Goal: Transaction & Acquisition: Purchase product/service

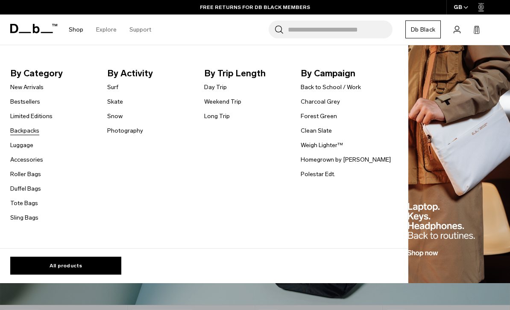
click at [25, 128] on link "Backpacks" at bounding box center [24, 130] width 29 height 9
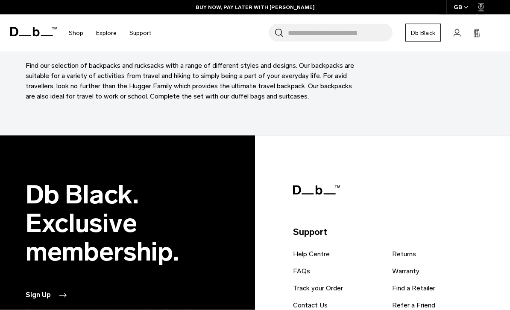
scroll to position [2341, 0]
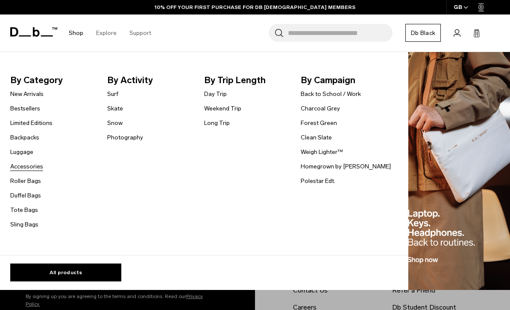
click at [32, 169] on link "Accessories" at bounding box center [26, 166] width 33 height 9
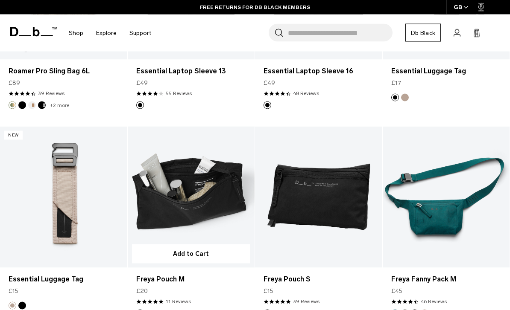
scroll to position [1127, 0]
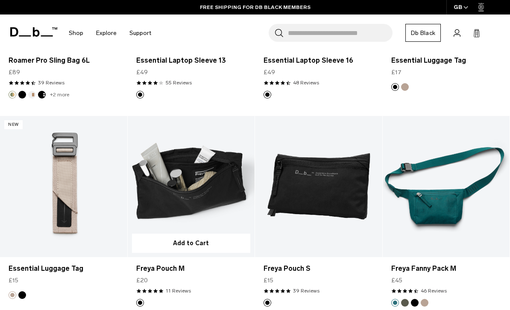
click at [183, 185] on link "Freya Pouch M" at bounding box center [191, 186] width 127 height 141
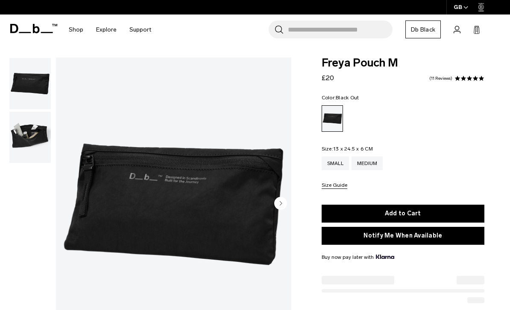
click at [41, 90] on img "button" at bounding box center [29, 83] width 41 height 51
click at [22, 144] on img "button" at bounding box center [29, 137] width 41 height 51
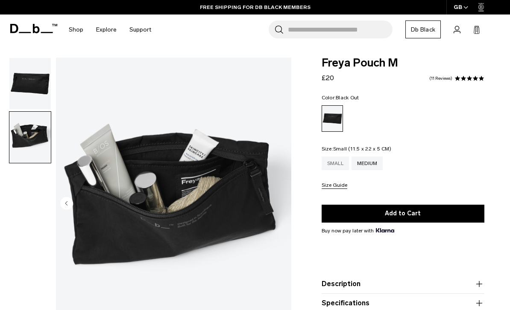
click at [342, 158] on div "Small" at bounding box center [334, 164] width 27 height 14
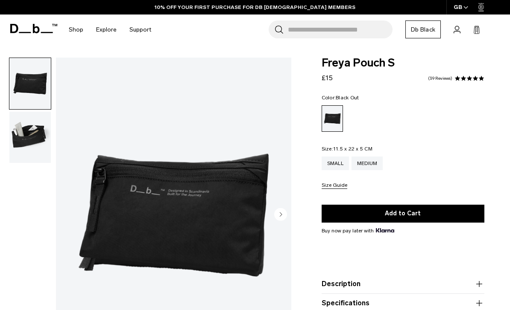
click at [27, 116] on img "button" at bounding box center [29, 137] width 41 height 51
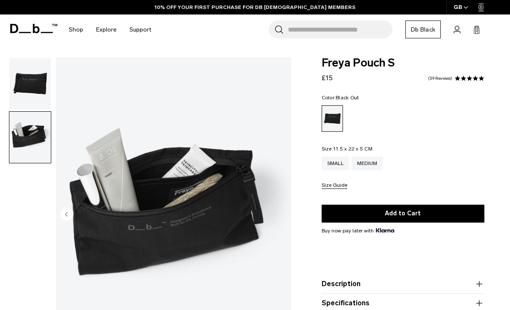
click at [25, 90] on img "button" at bounding box center [29, 83] width 41 height 51
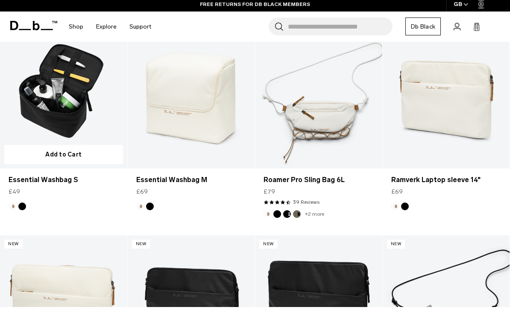
scroll to position [1813, 0]
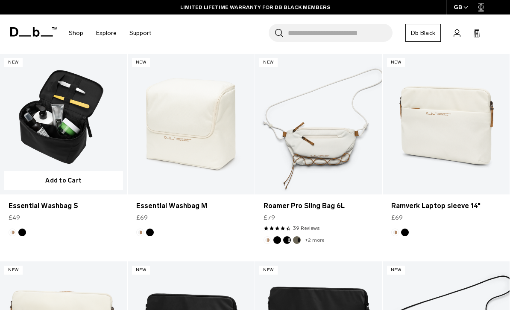
click at [93, 102] on link "Essential Washbag S" at bounding box center [63, 124] width 127 height 141
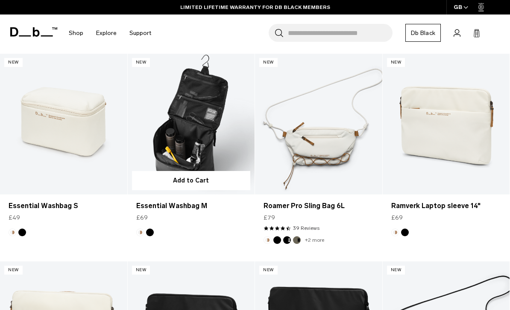
click at [215, 151] on link "Essential Washbag M" at bounding box center [191, 124] width 127 height 141
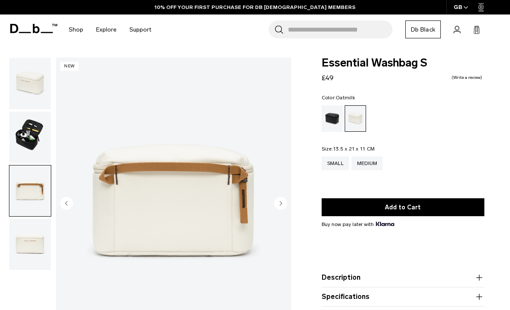
click at [31, 249] on img "button" at bounding box center [29, 244] width 41 height 51
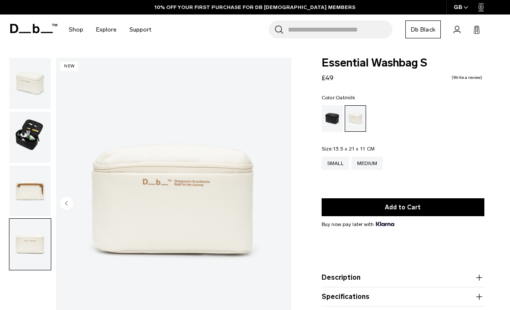
click at [31, 76] on img "button" at bounding box center [29, 83] width 41 height 51
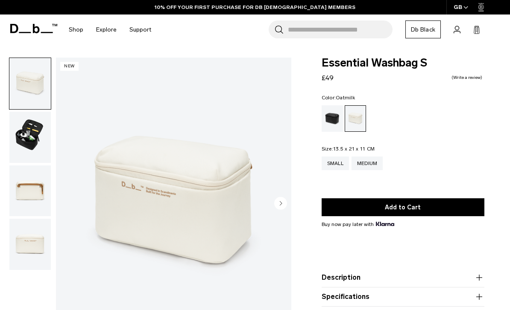
click at [35, 120] on img "button" at bounding box center [29, 137] width 41 height 51
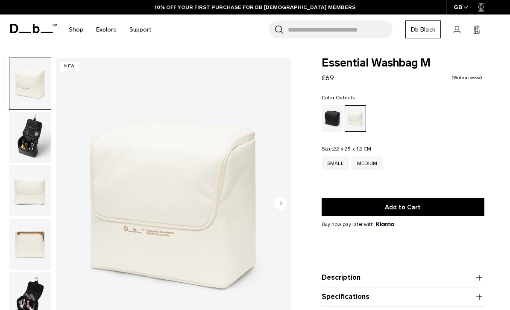
click at [16, 127] on img "button" at bounding box center [29, 137] width 41 height 51
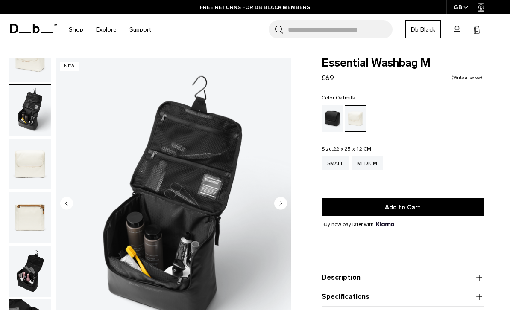
scroll to position [31, 0]
click at [23, 275] on img "button" at bounding box center [29, 271] width 41 height 51
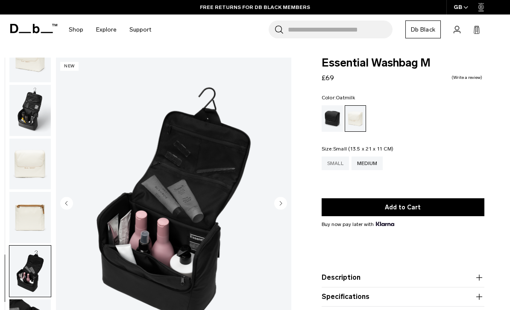
click at [339, 167] on div "Small" at bounding box center [334, 164] width 27 height 14
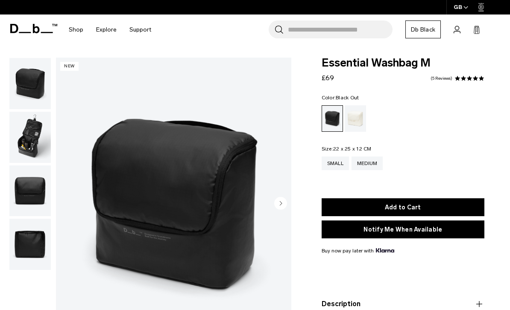
click at [35, 91] on img "button" at bounding box center [29, 83] width 41 height 51
